Goal: Information Seeking & Learning: Learn about a topic

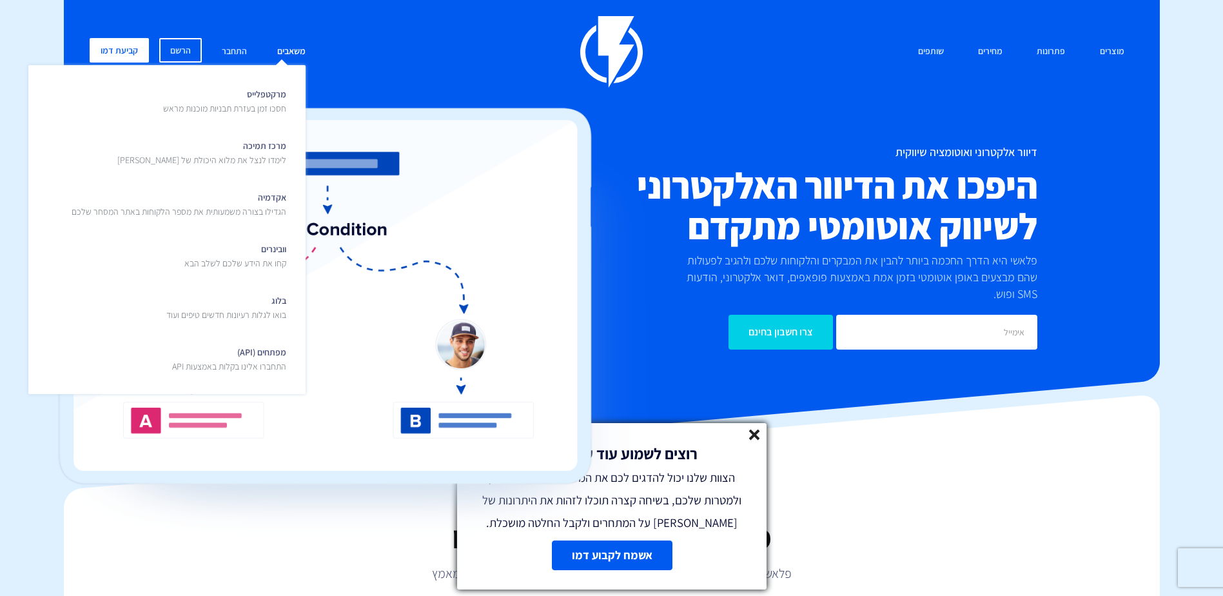
click at [286, 51] on link "משאבים" at bounding box center [292, 52] width 48 height 28
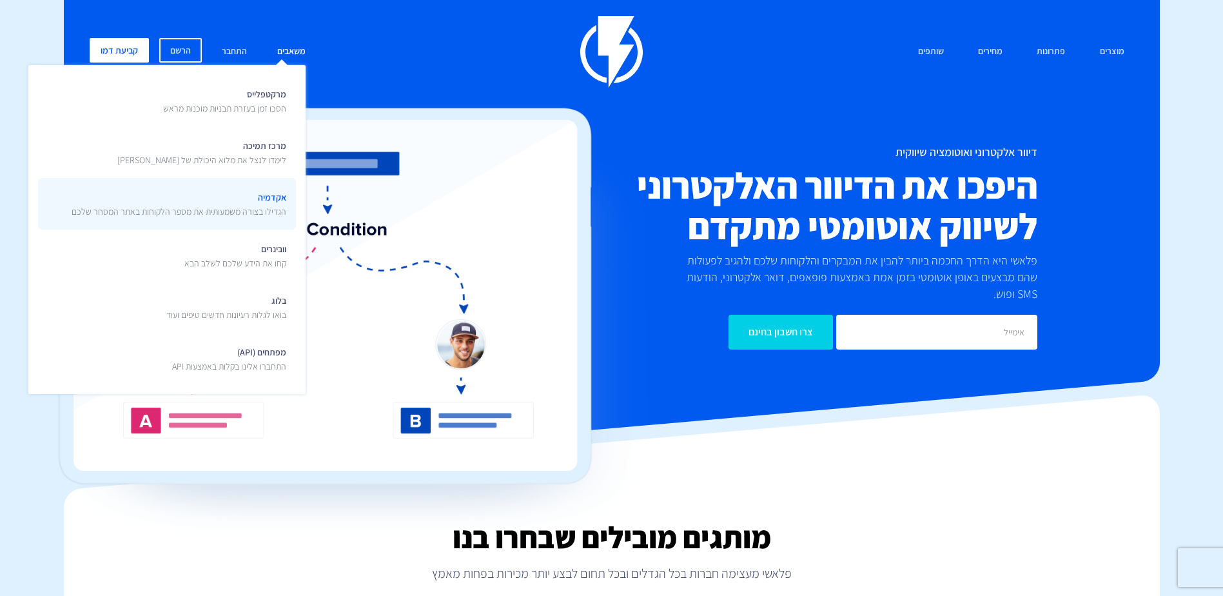
click at [278, 199] on span "אקדמיה הגדילו בצורה משמעותית את מספר הלקוחות באתר המסחר שלכם" at bounding box center [179, 203] width 215 height 30
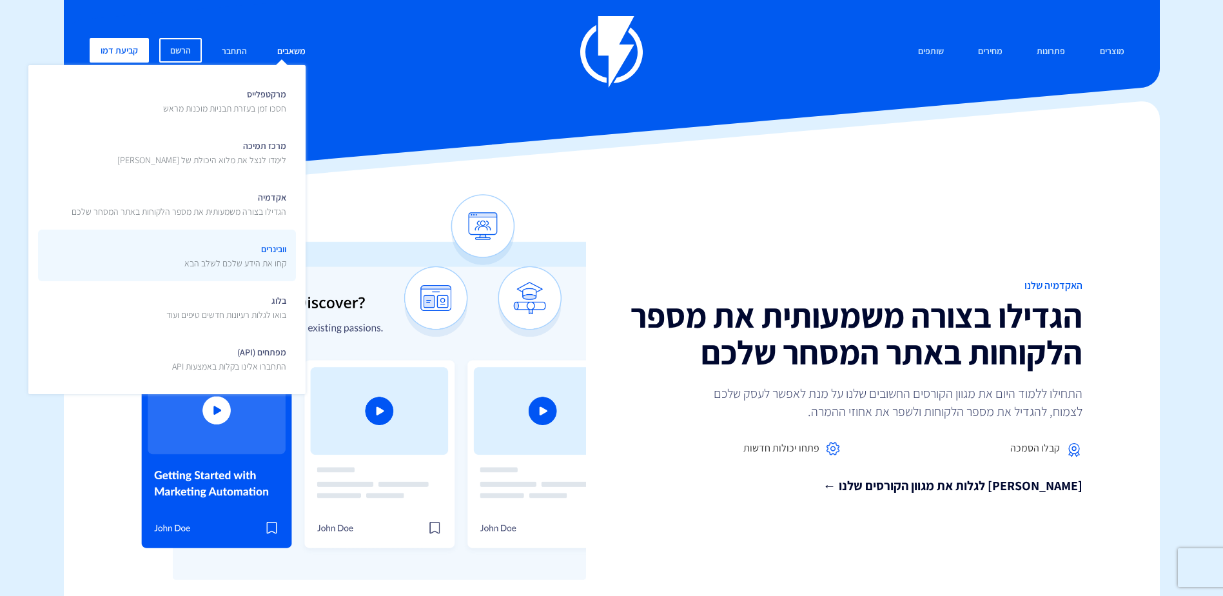
click at [271, 252] on span "וובינרים קחו את הידע שלכם לשלב הבא" at bounding box center [235, 254] width 102 height 30
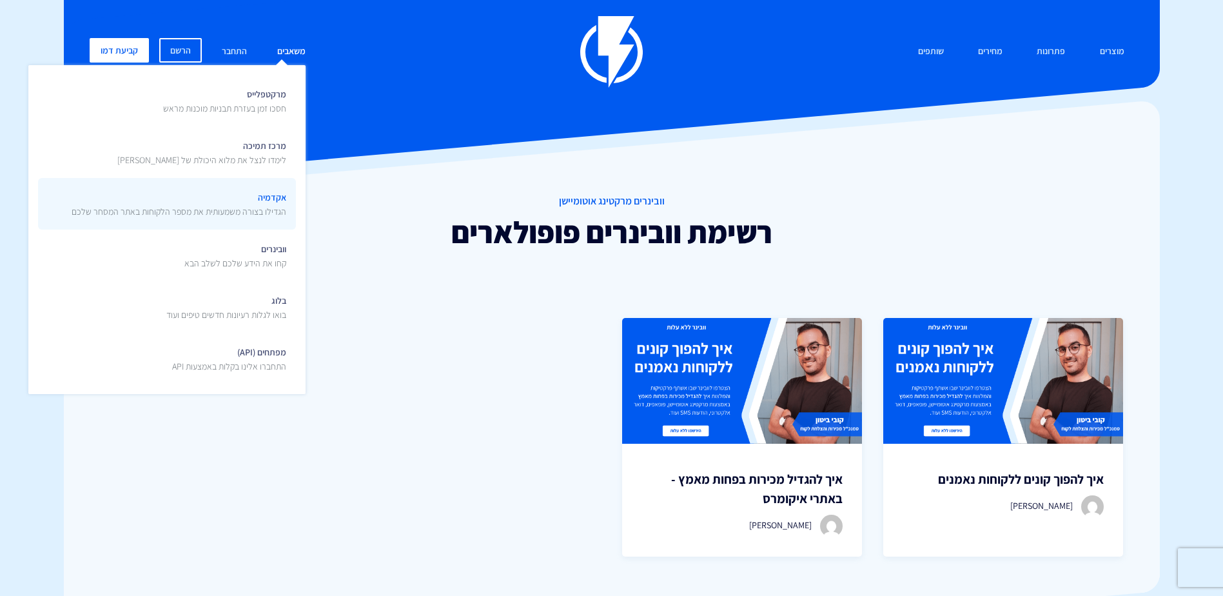
click at [271, 204] on span "אקדמיה הגדילו בצורה משמעותית את מספר הלקוחות באתר המסחר שלכם" at bounding box center [179, 203] width 215 height 30
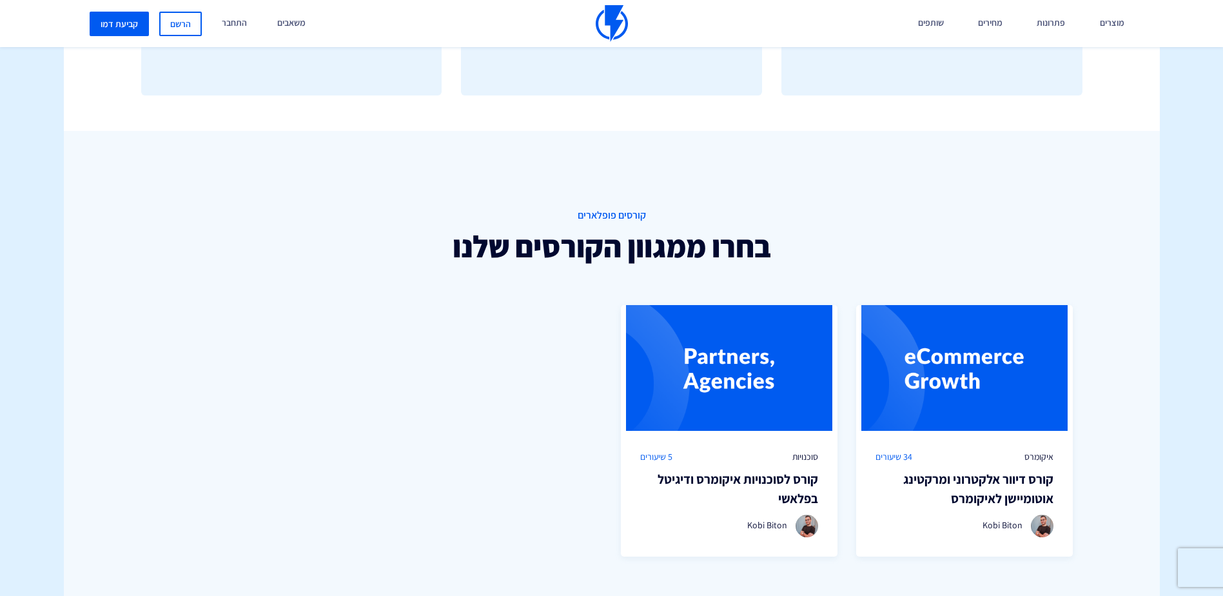
scroll to position [903, 0]
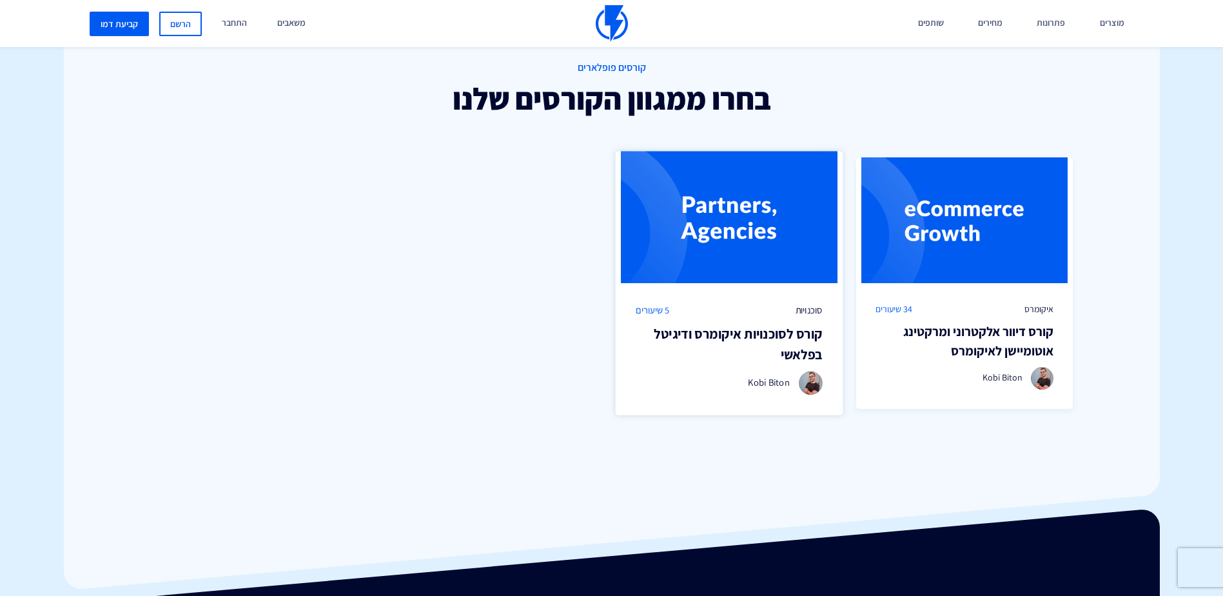
click at [771, 274] on img at bounding box center [730, 217] width 228 height 132
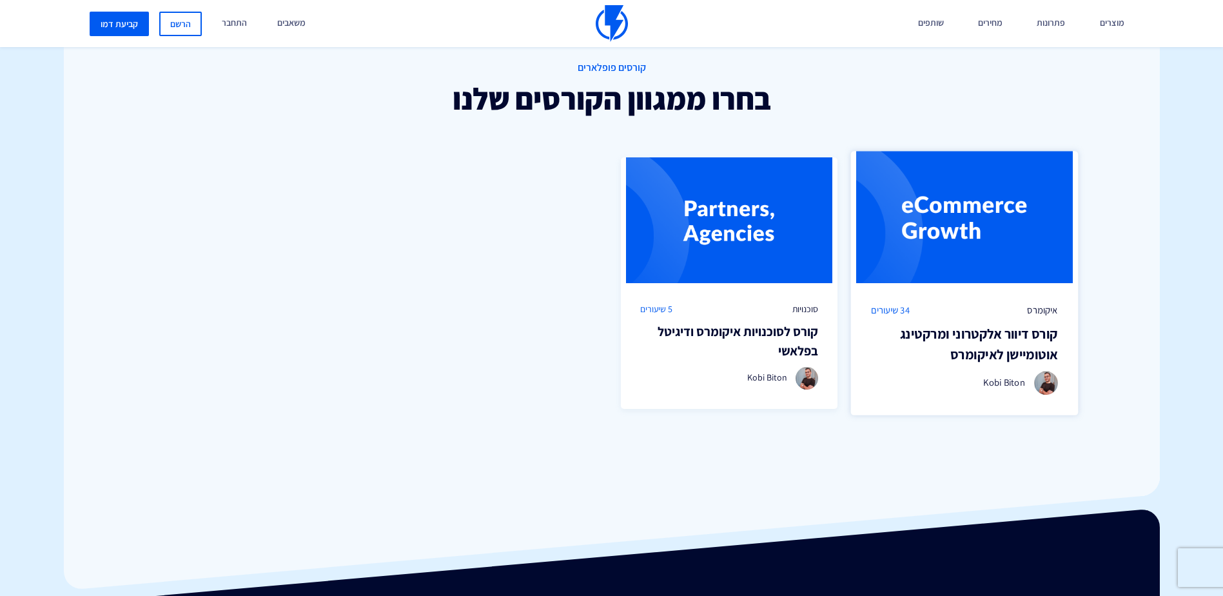
click at [979, 271] on img at bounding box center [965, 217] width 228 height 132
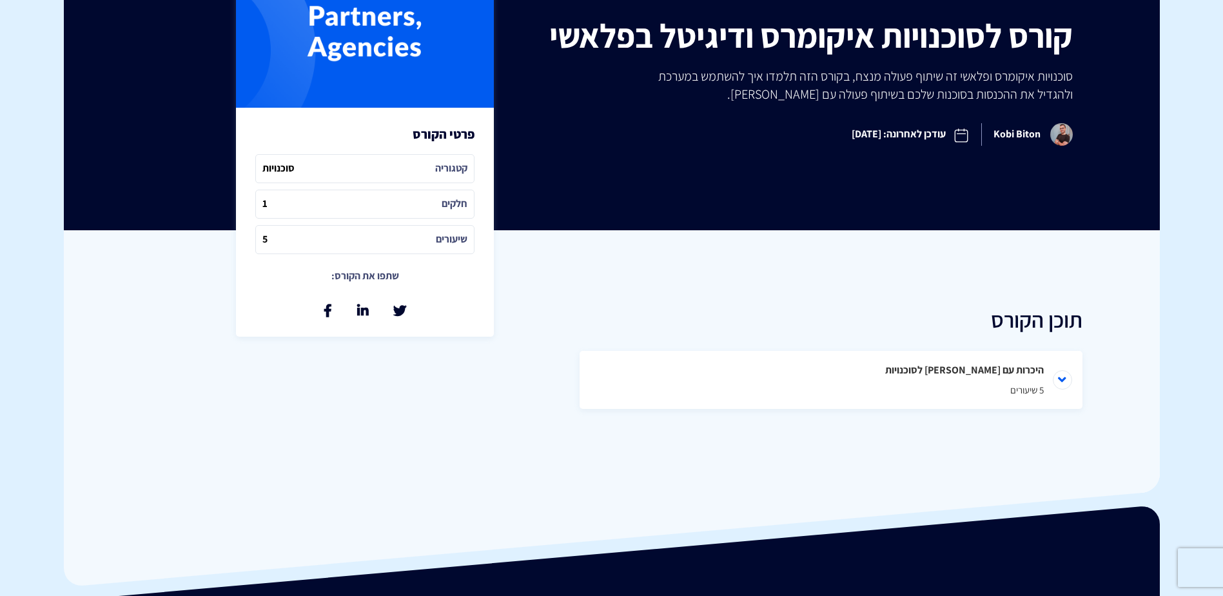
scroll to position [322, 0]
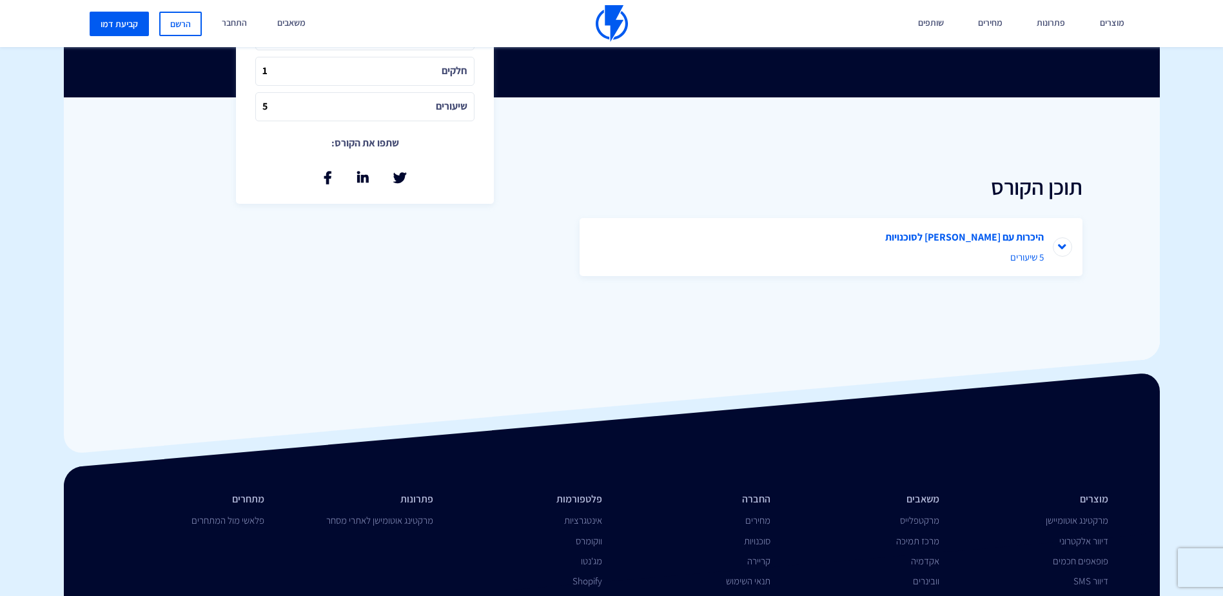
click at [1064, 246] on li "היכרות עם פלאשי לסוכנויות 5 שיעורים" at bounding box center [831, 247] width 503 height 58
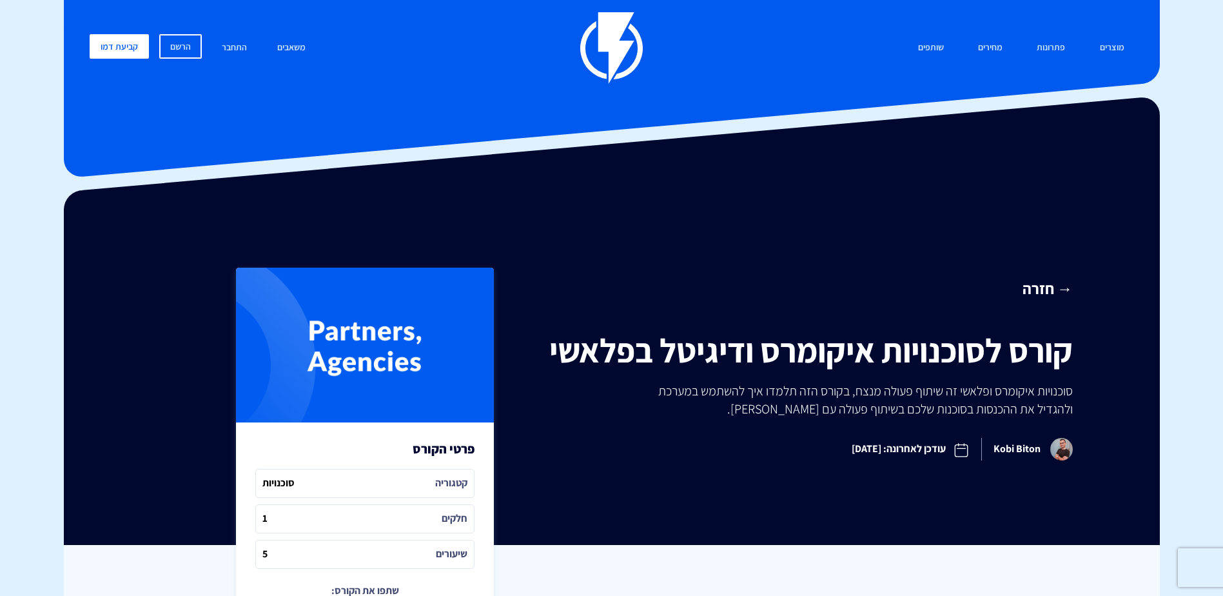
scroll to position [0, 0]
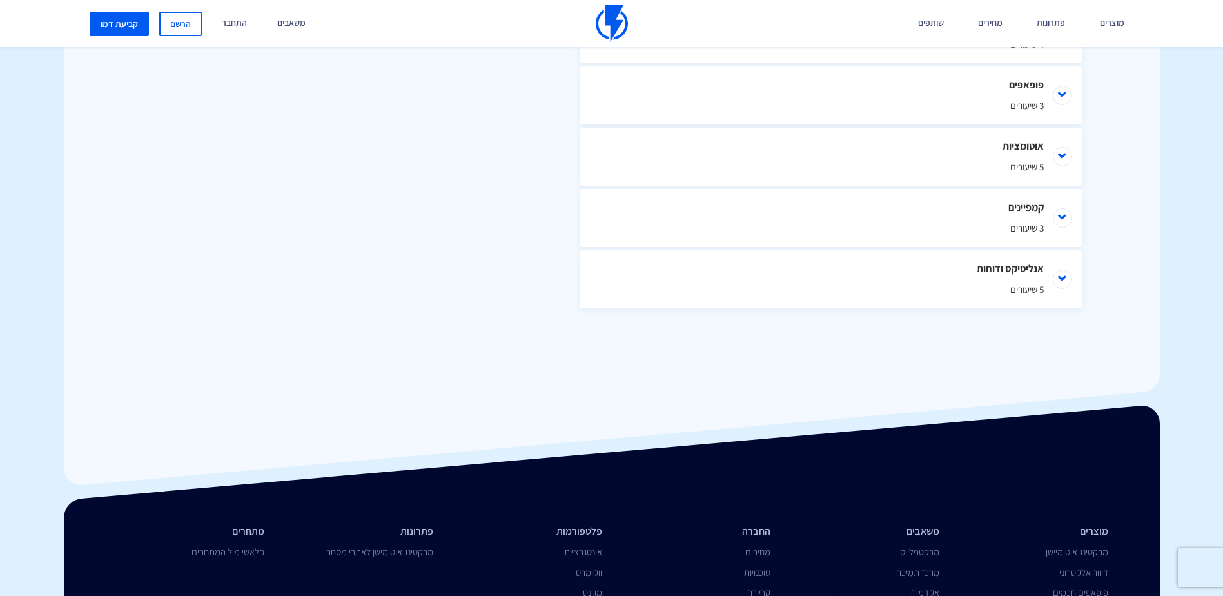
scroll to position [967, 0]
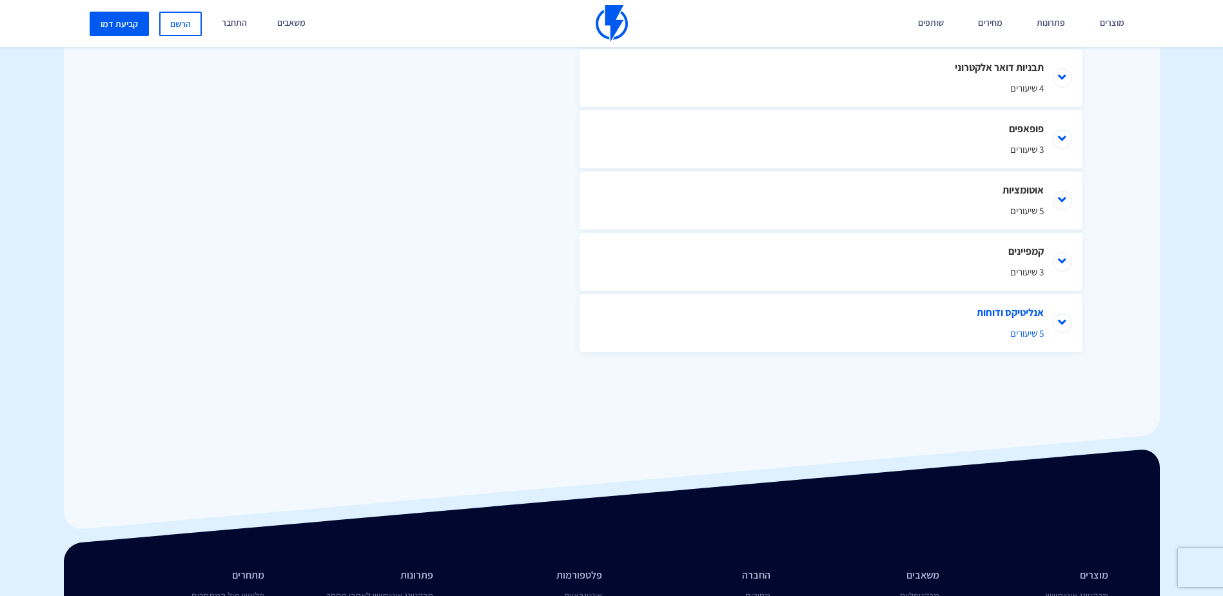
click at [1068, 325] on li "אנליטיקס ודוחות 5 שיעורים" at bounding box center [831, 323] width 503 height 58
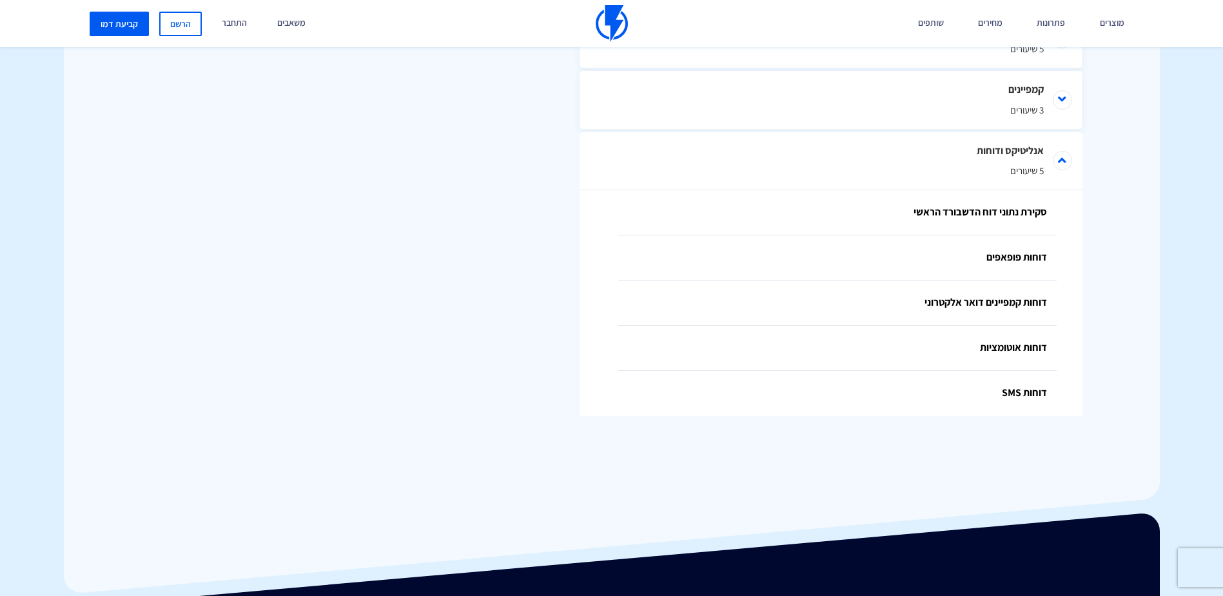
scroll to position [1064, 0]
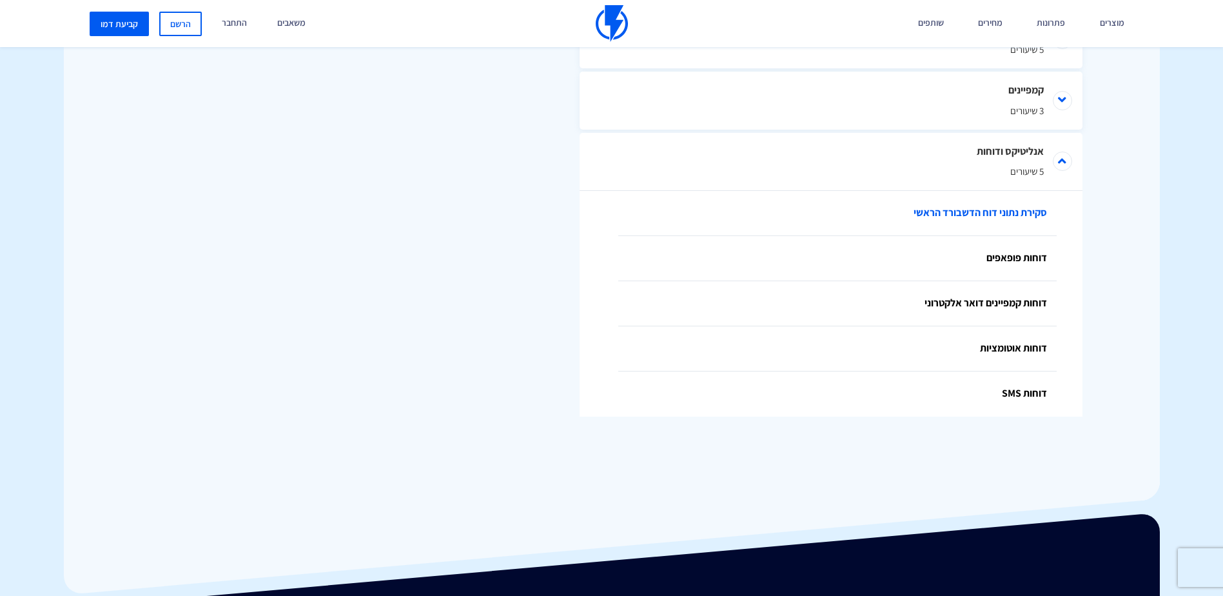
click at [1014, 219] on link "סקירת נתוני דוח הדשבורד הראשי" at bounding box center [837, 213] width 438 height 45
click at [999, 265] on link "דוחות פופאפים" at bounding box center [837, 258] width 438 height 45
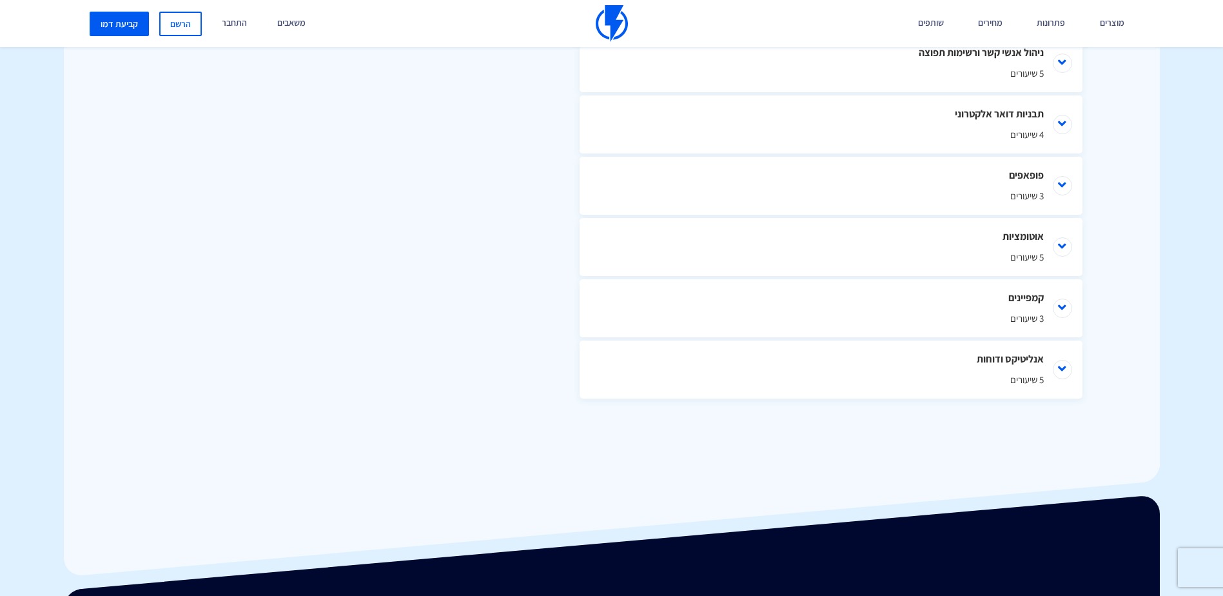
scroll to position [806, 0]
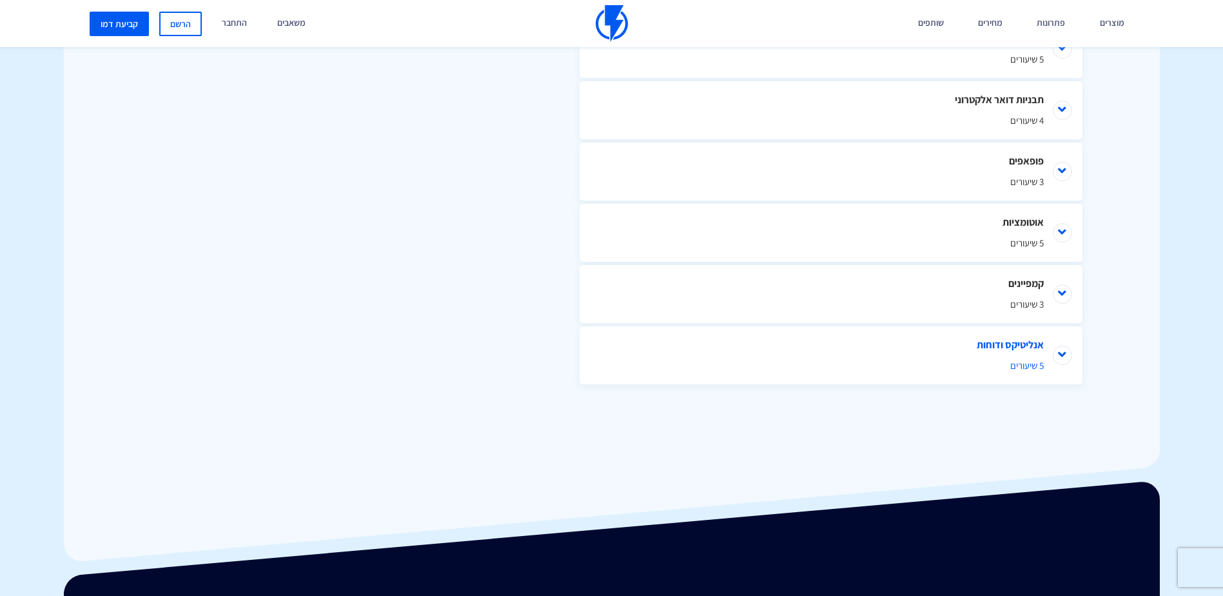
click at [1058, 351] on li "אנליטיקס ודוחות 5 שיעורים" at bounding box center [831, 355] width 503 height 58
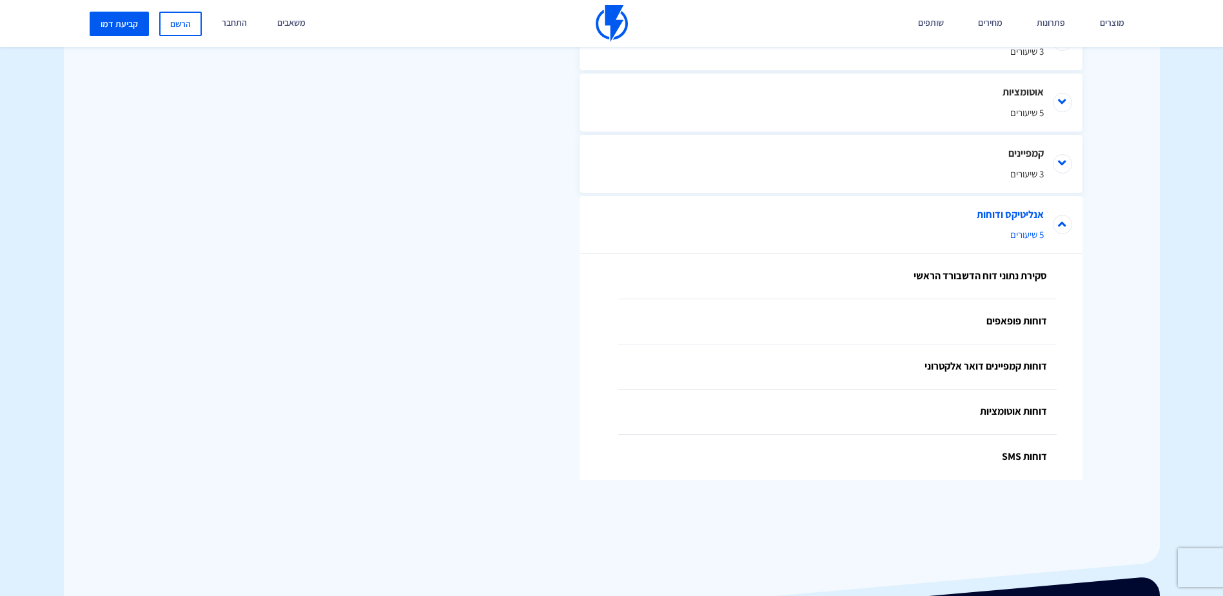
scroll to position [1096, 0]
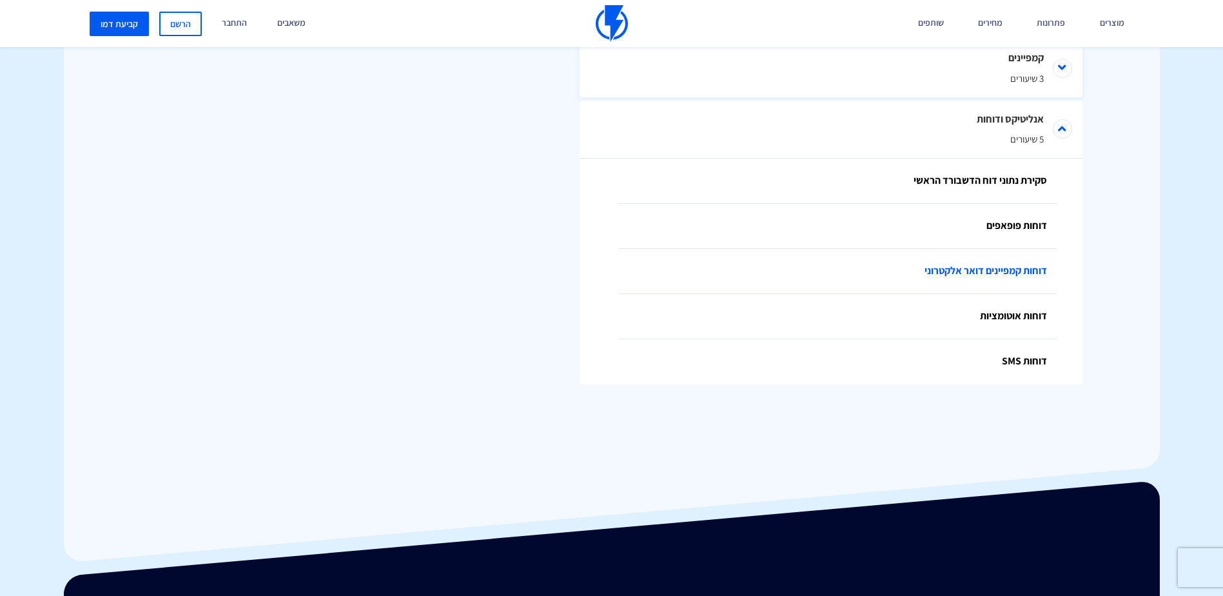
click at [1032, 275] on link "דוחות קמפיינים דואר אלקטרוני" at bounding box center [837, 271] width 438 height 45
click at [1023, 314] on link "דוחות אוטומציות" at bounding box center [837, 316] width 438 height 45
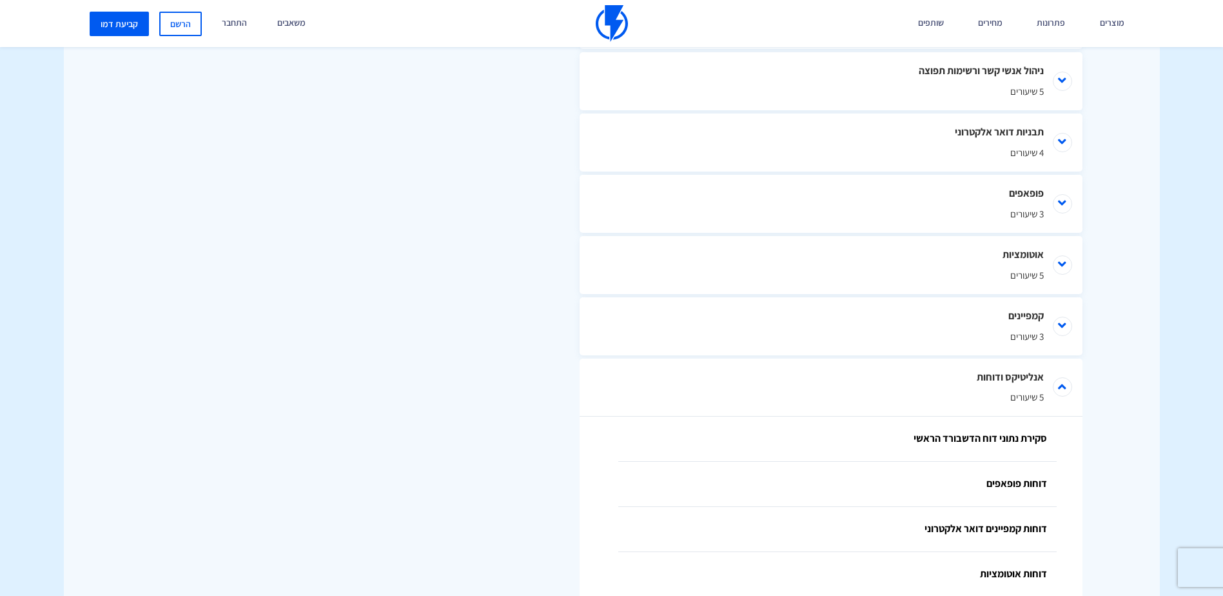
scroll to position [774, 0]
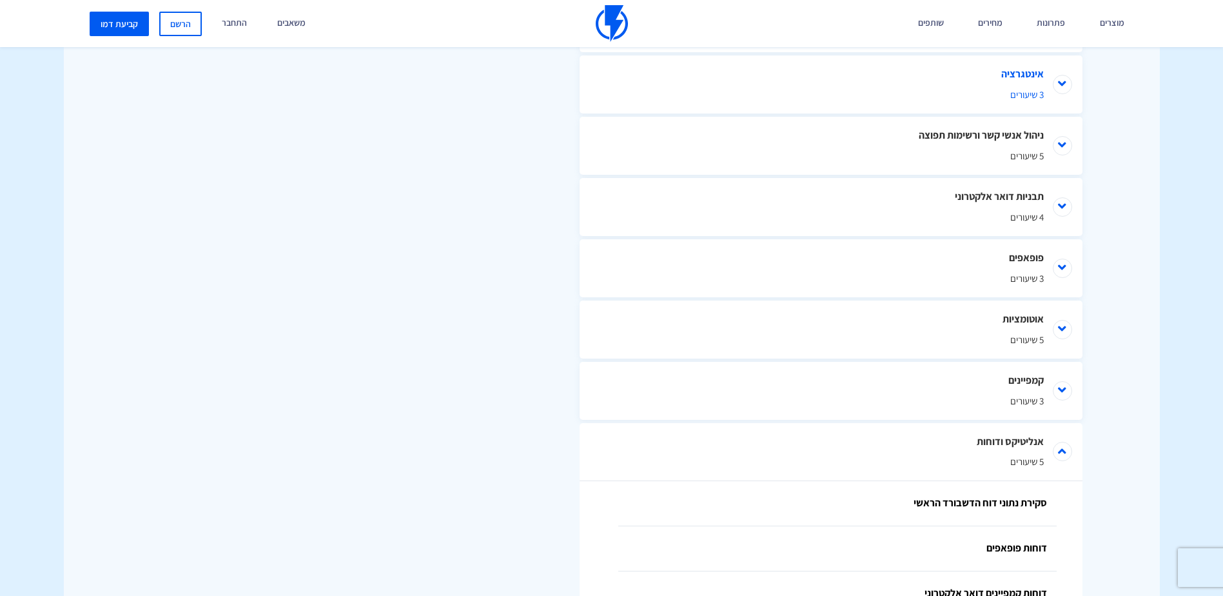
click at [1066, 79] on li "אינטגרציה 3 שיעורים" at bounding box center [831, 84] width 503 height 58
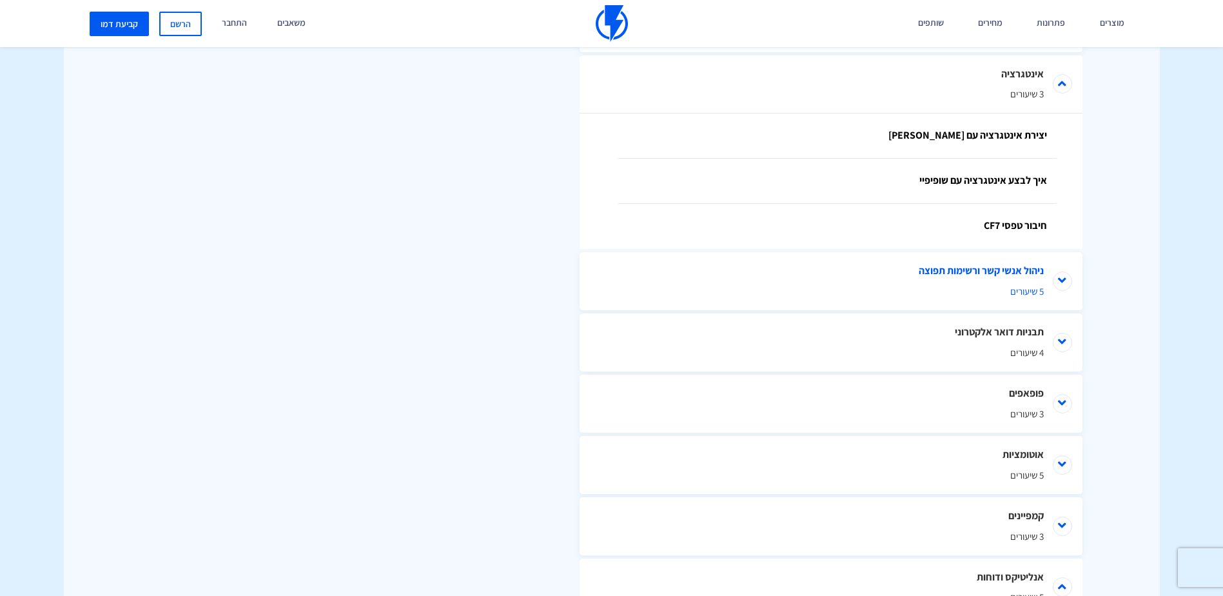
click at [1066, 283] on li "ניהול אנשי קשר ורשימות תפוצה 5 שיעורים" at bounding box center [831, 281] width 503 height 58
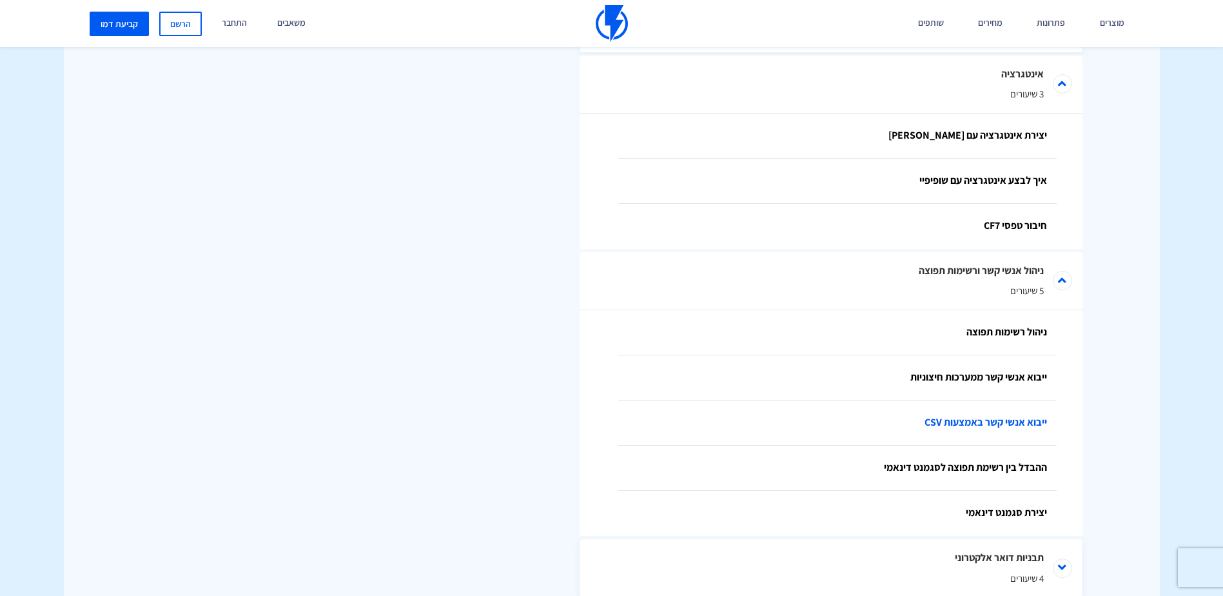
click at [1003, 427] on link "ייבוא אנשי קשר באמצעות CSV" at bounding box center [837, 422] width 438 height 45
